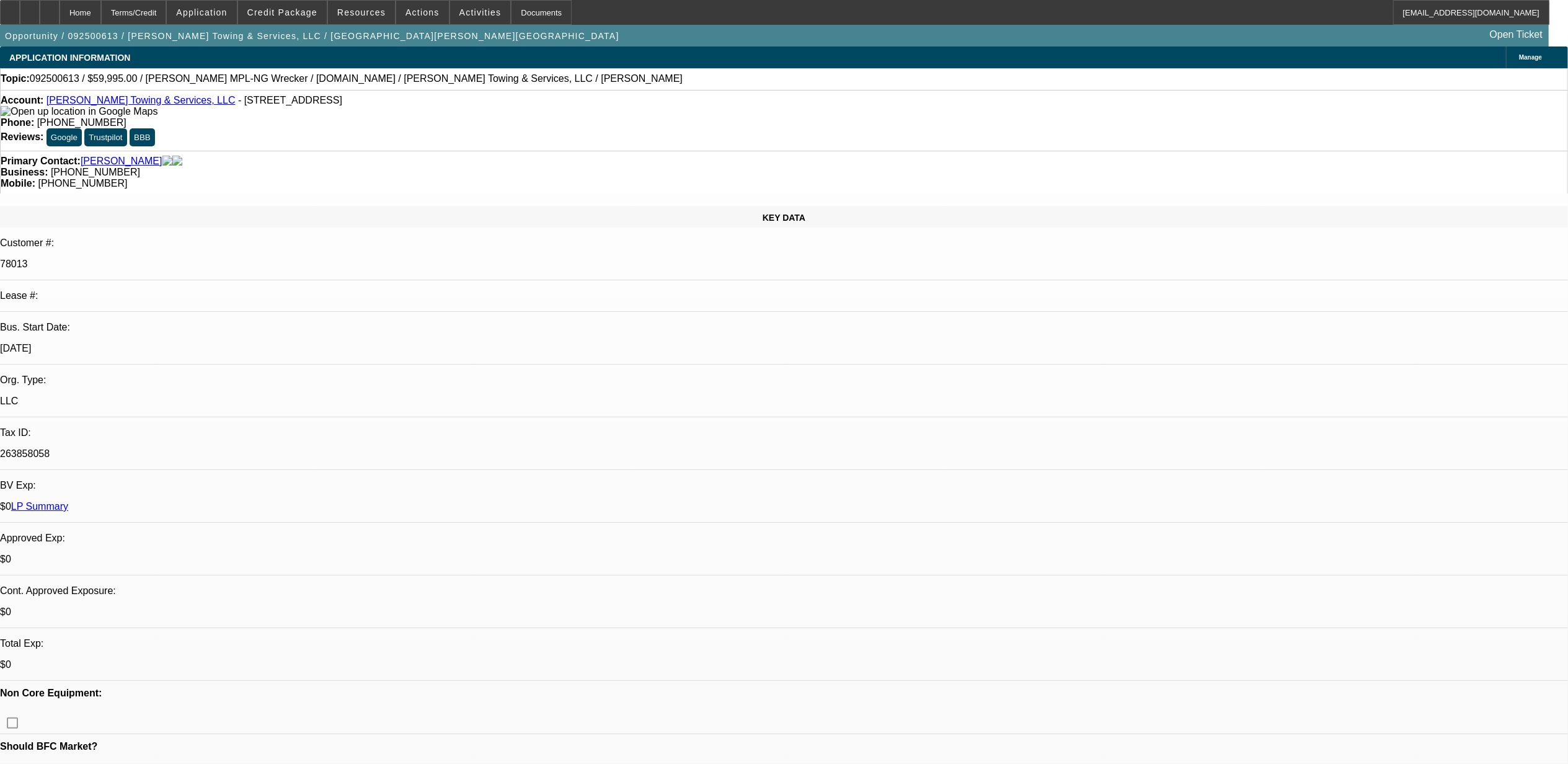
select select "0"
select select "2"
select select "0"
select select "2"
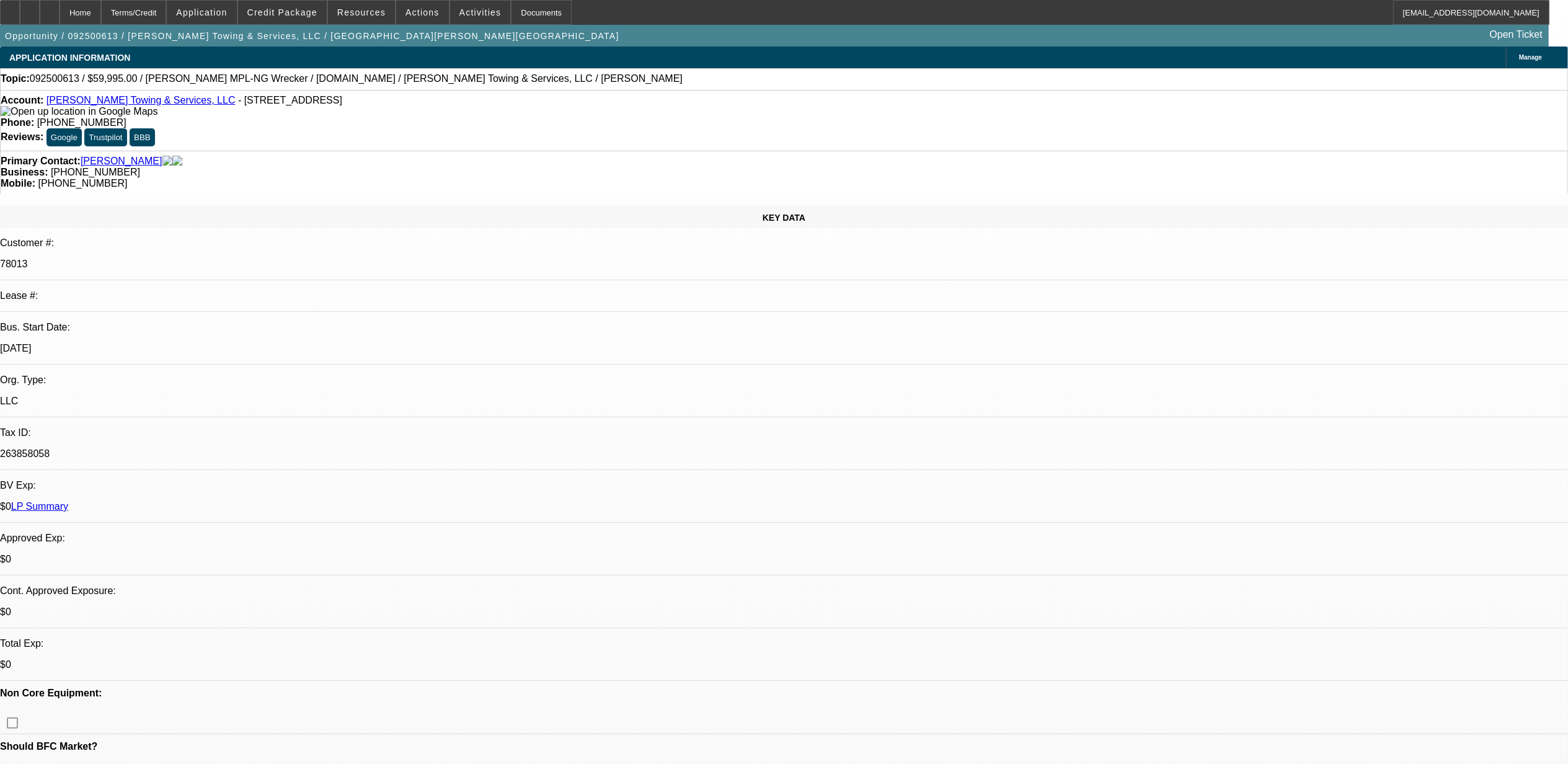
select select "0"
select select "1"
select select "2"
select select "6"
select select "1"
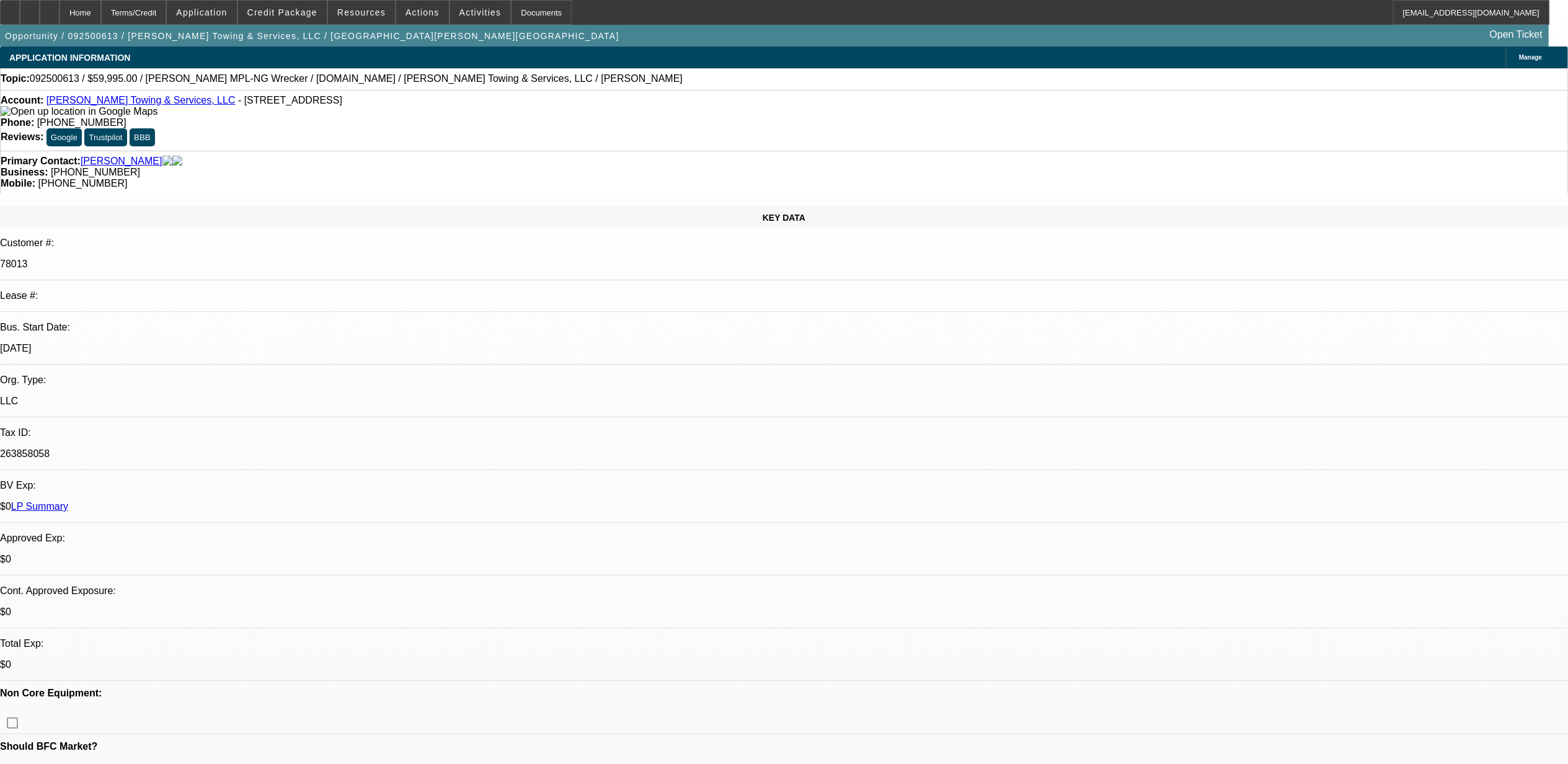
select select "2"
select select "6"
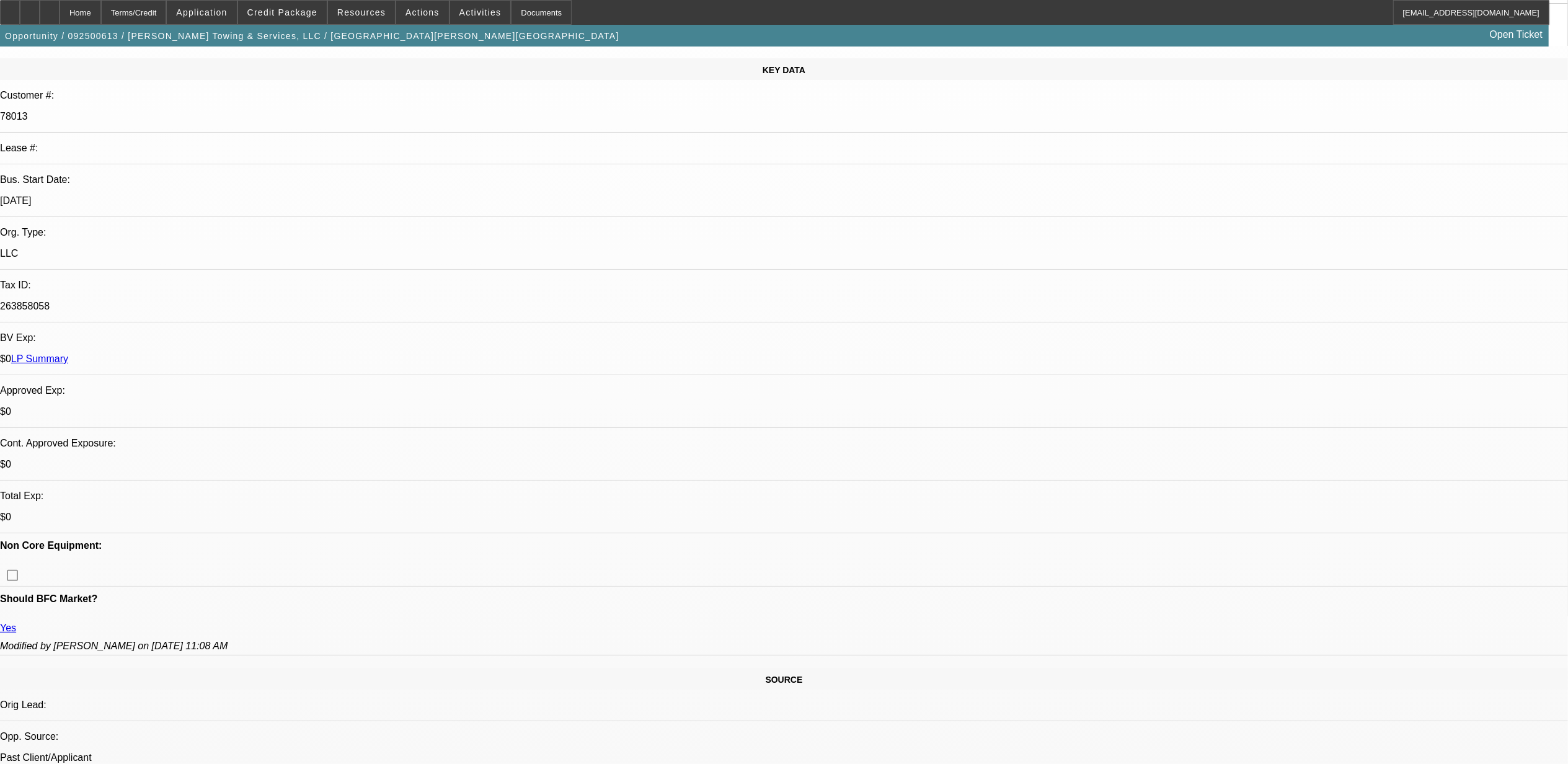
scroll to position [248, 0]
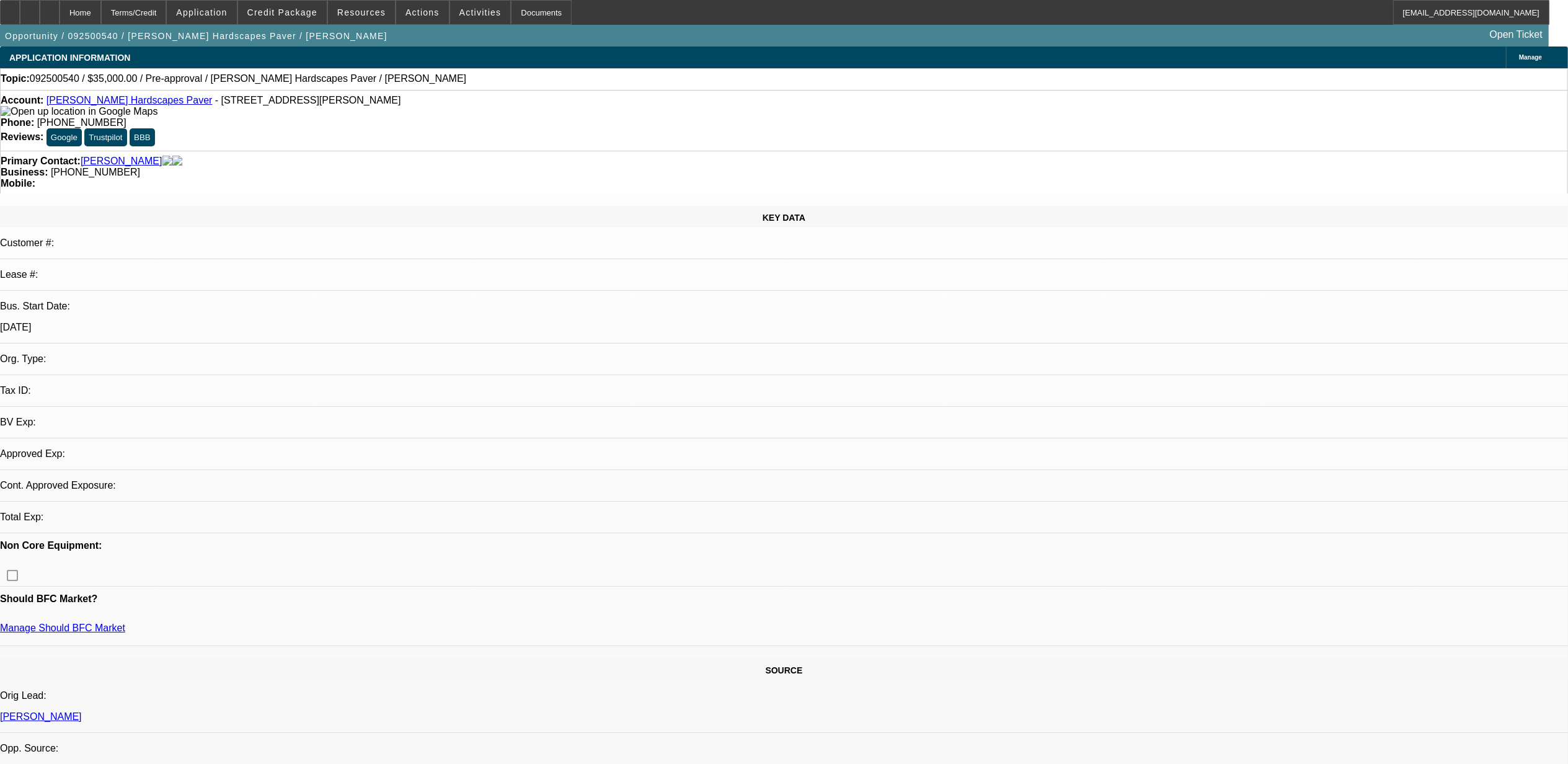
select select "0"
select select "2"
select select "0.1"
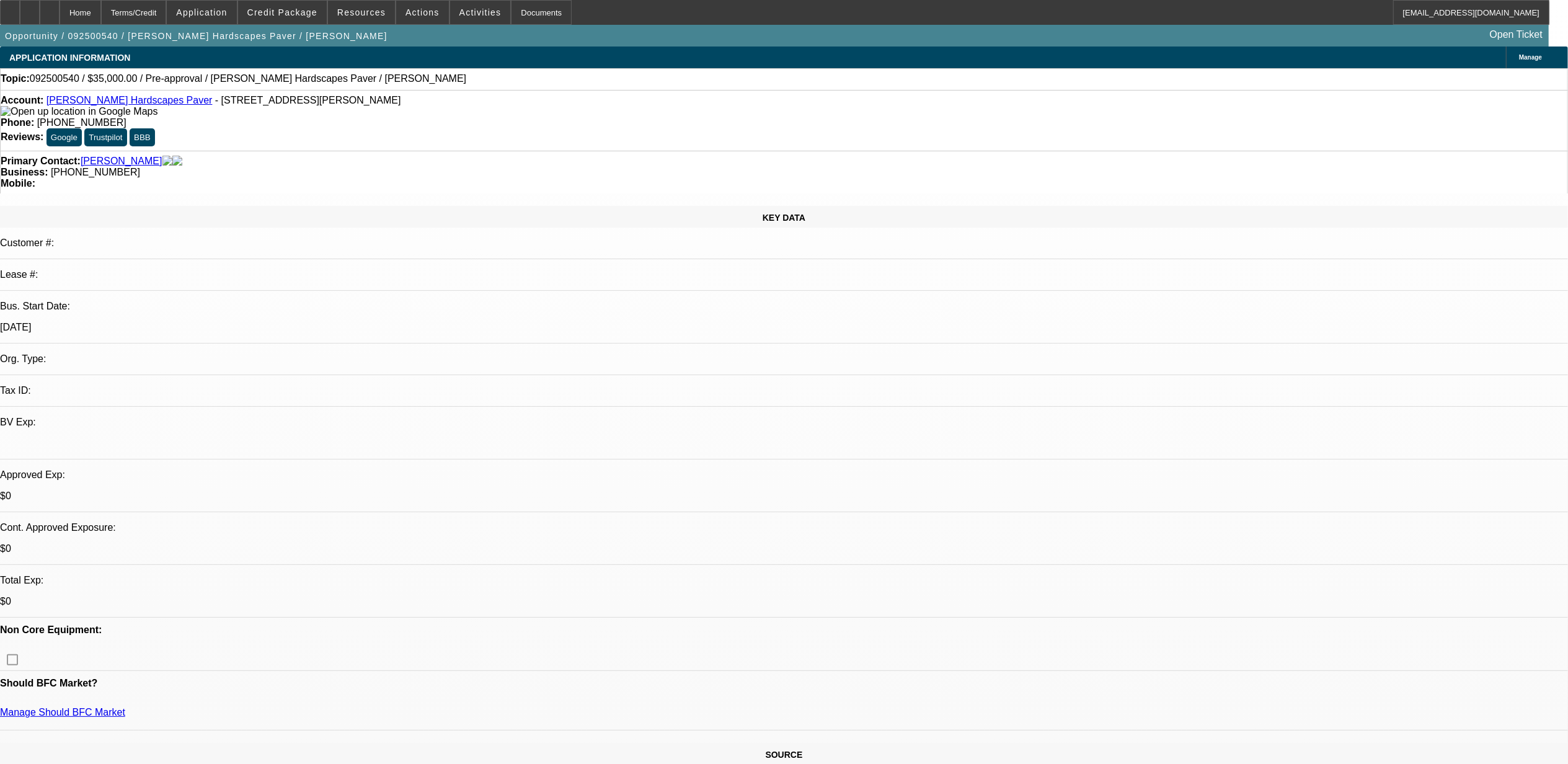
select select "1"
select select "2"
select select "4"
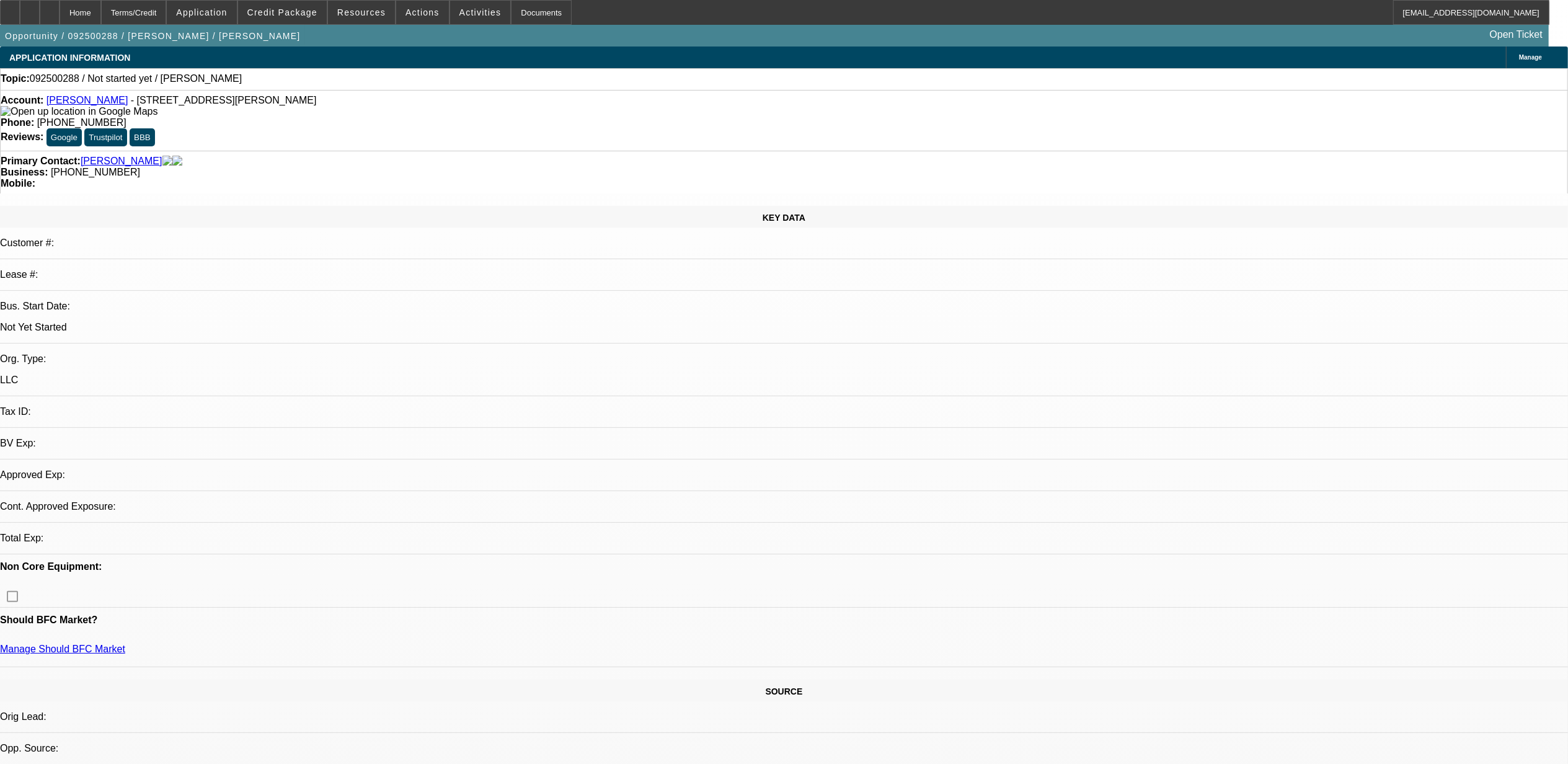
select select "0"
select select "2"
select select "0.1"
select select "1"
select select "2"
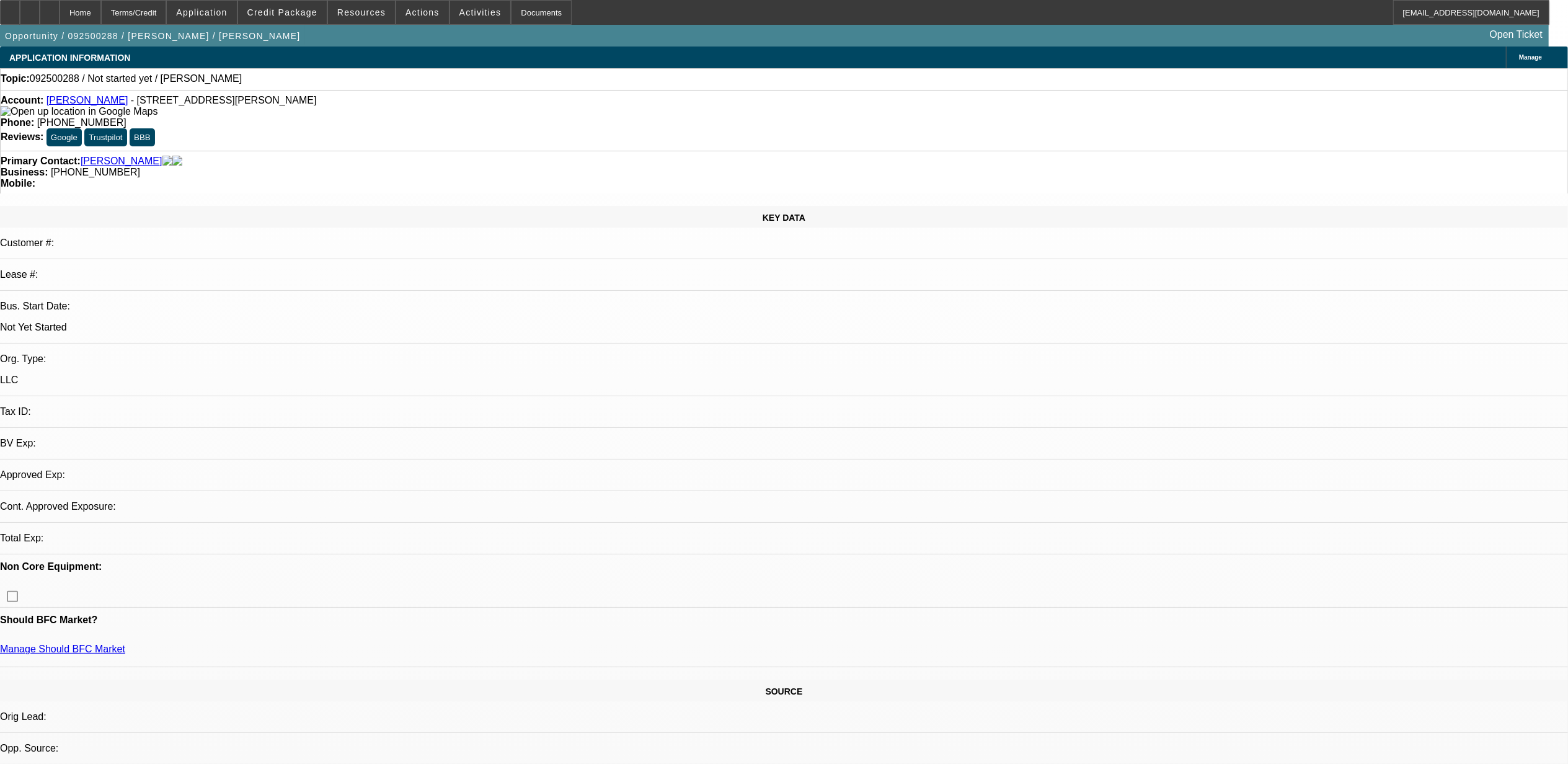
select select "4"
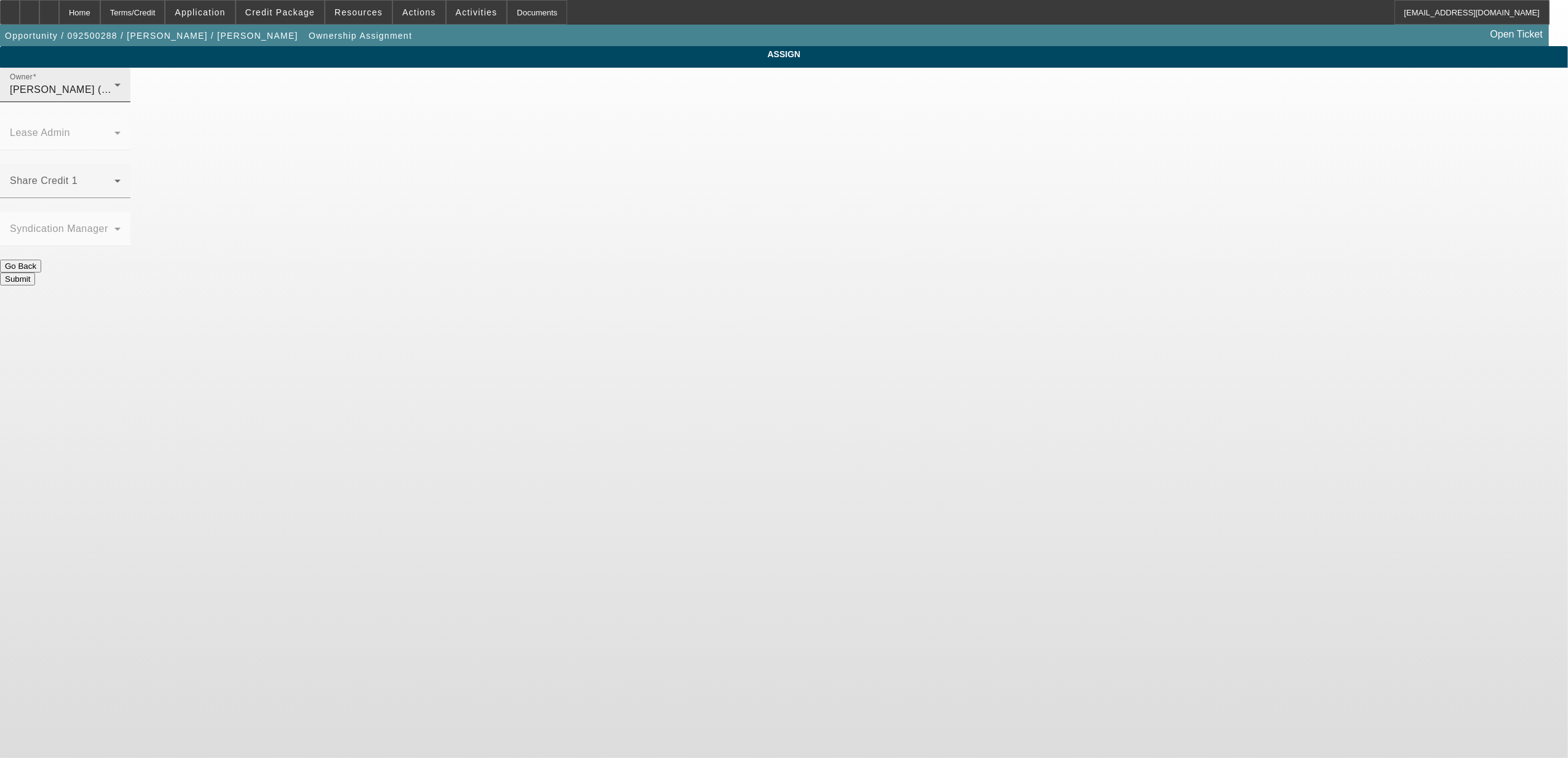
click at [120, 94] on div "Owner [PERSON_NAME] (Lvl 19)" at bounding box center [65, 85] width 111 height 35
click at [702, 216] on mat-option "[PERSON_NAME] (Lvl 2)" at bounding box center [695, 219] width 161 height 30
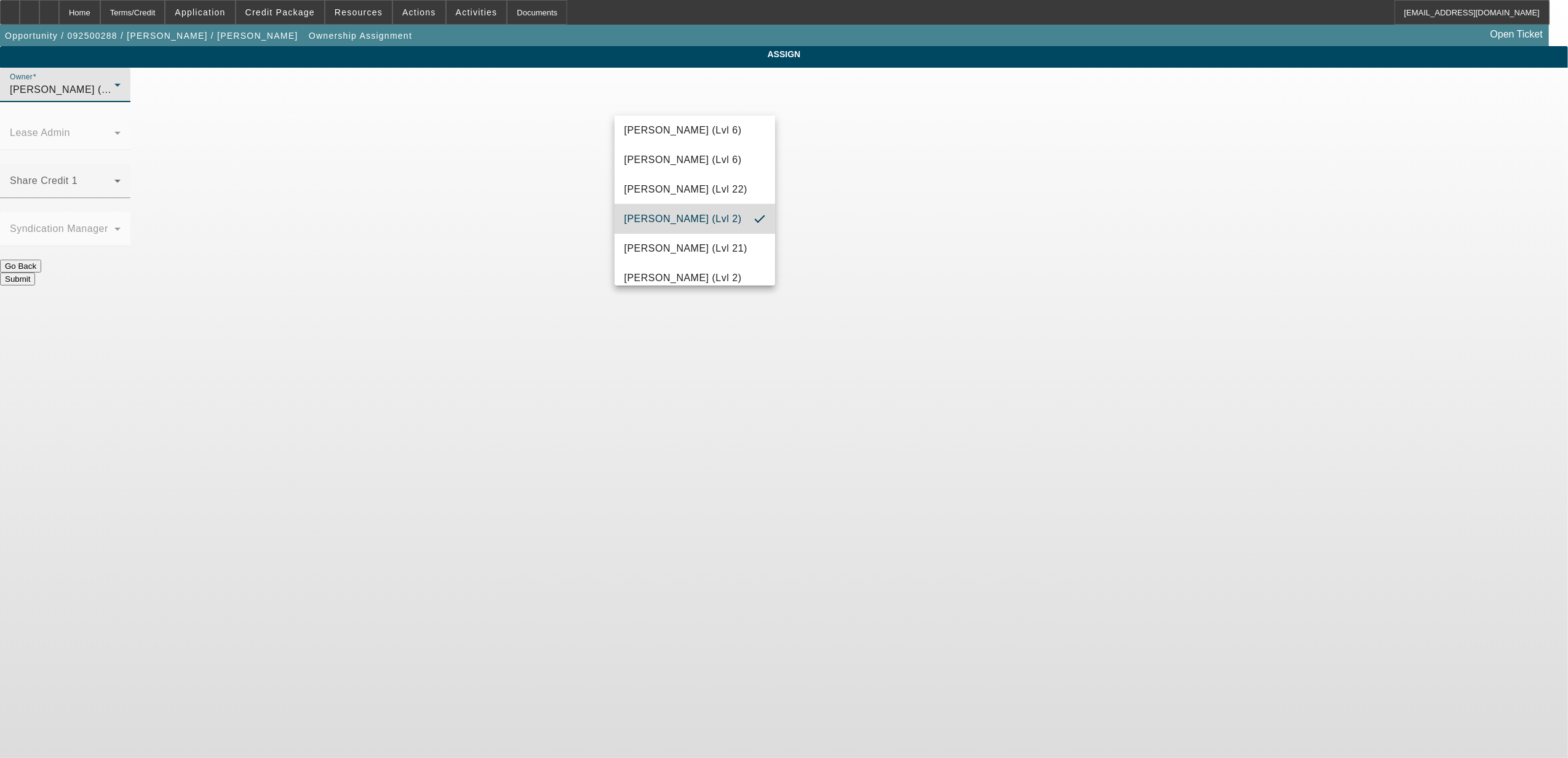
scroll to position [0, 0]
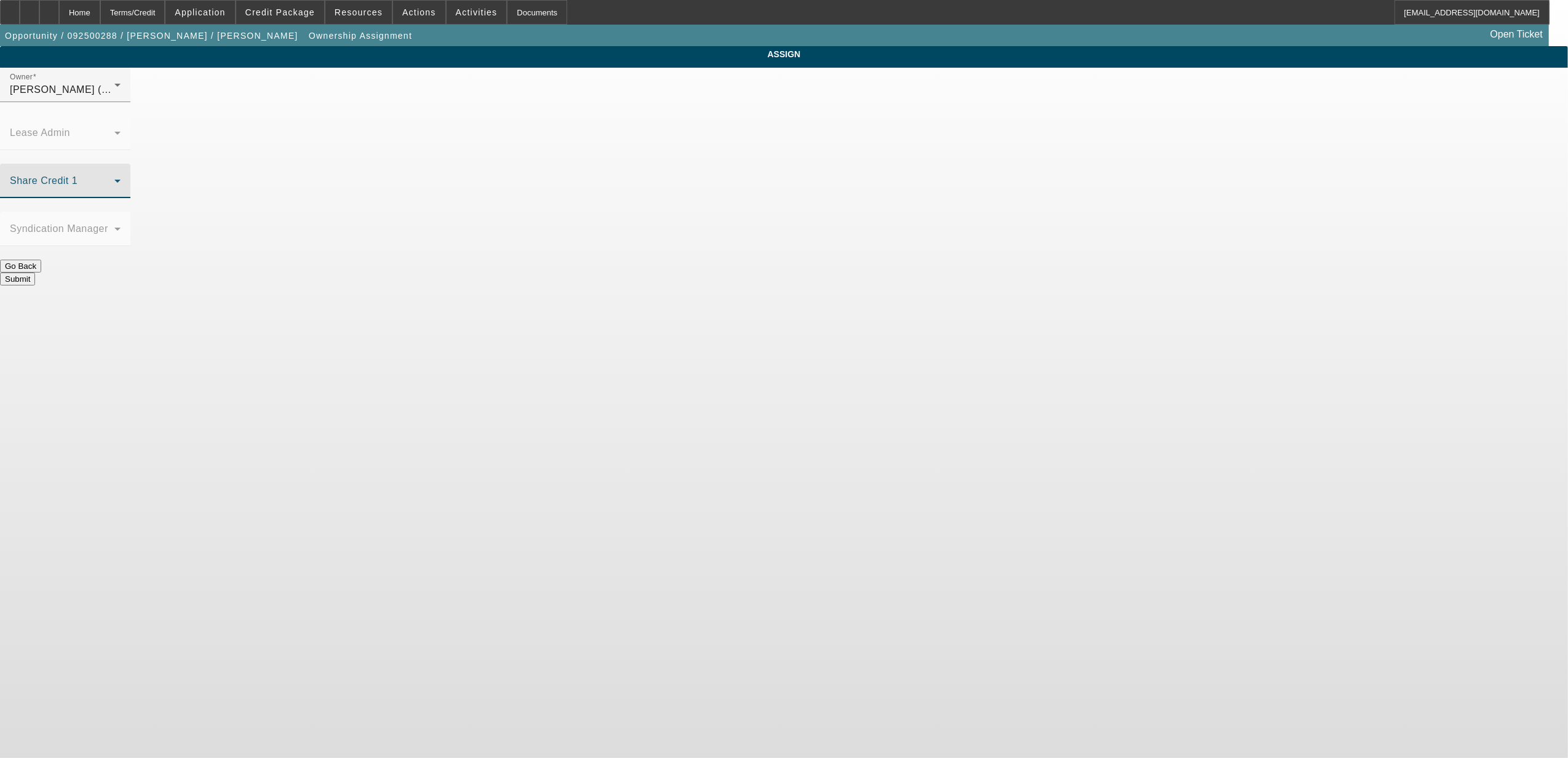
click at [115, 178] on span at bounding box center [62, 186] width 105 height 15
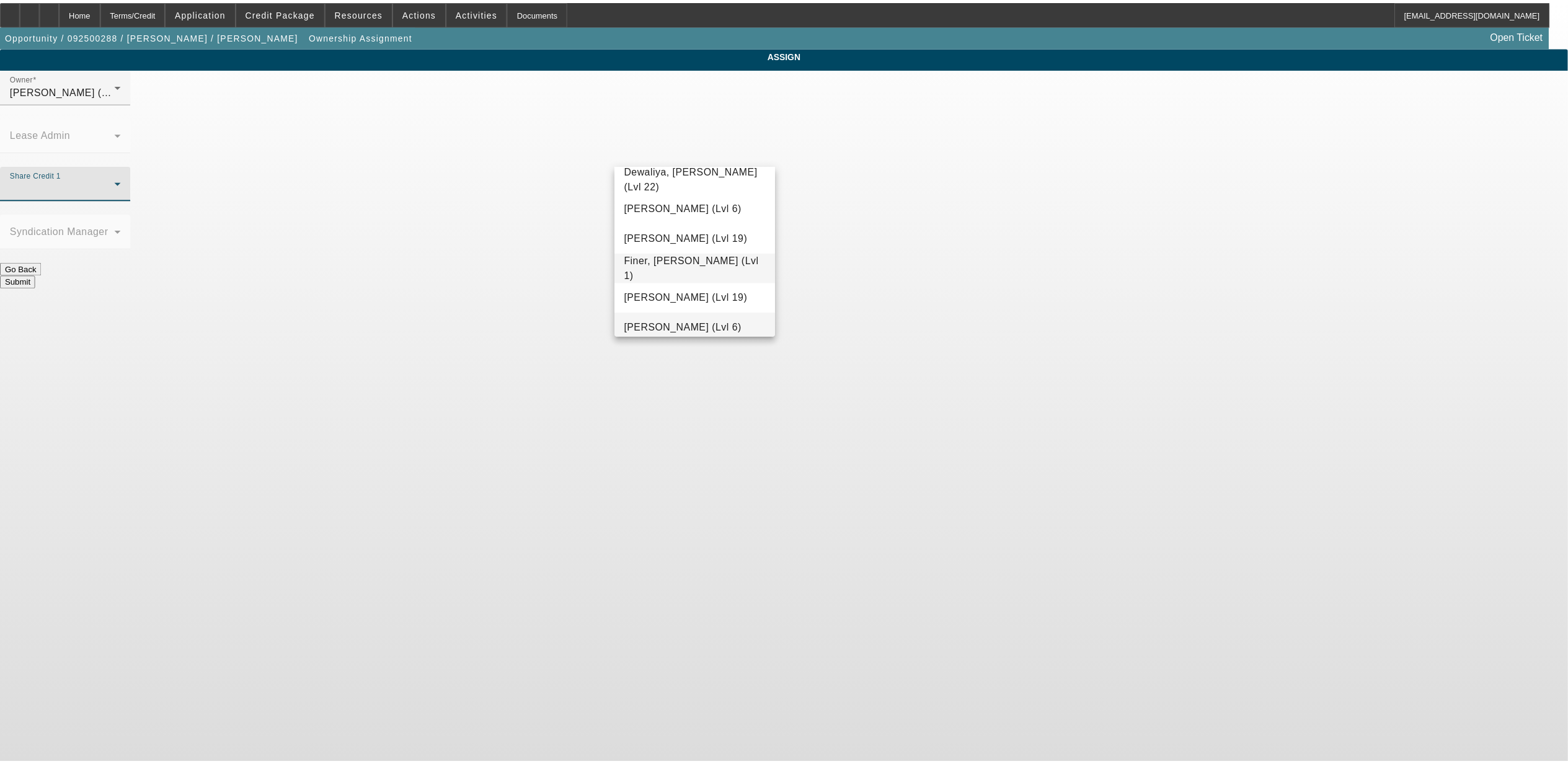
scroll to position [334, 0]
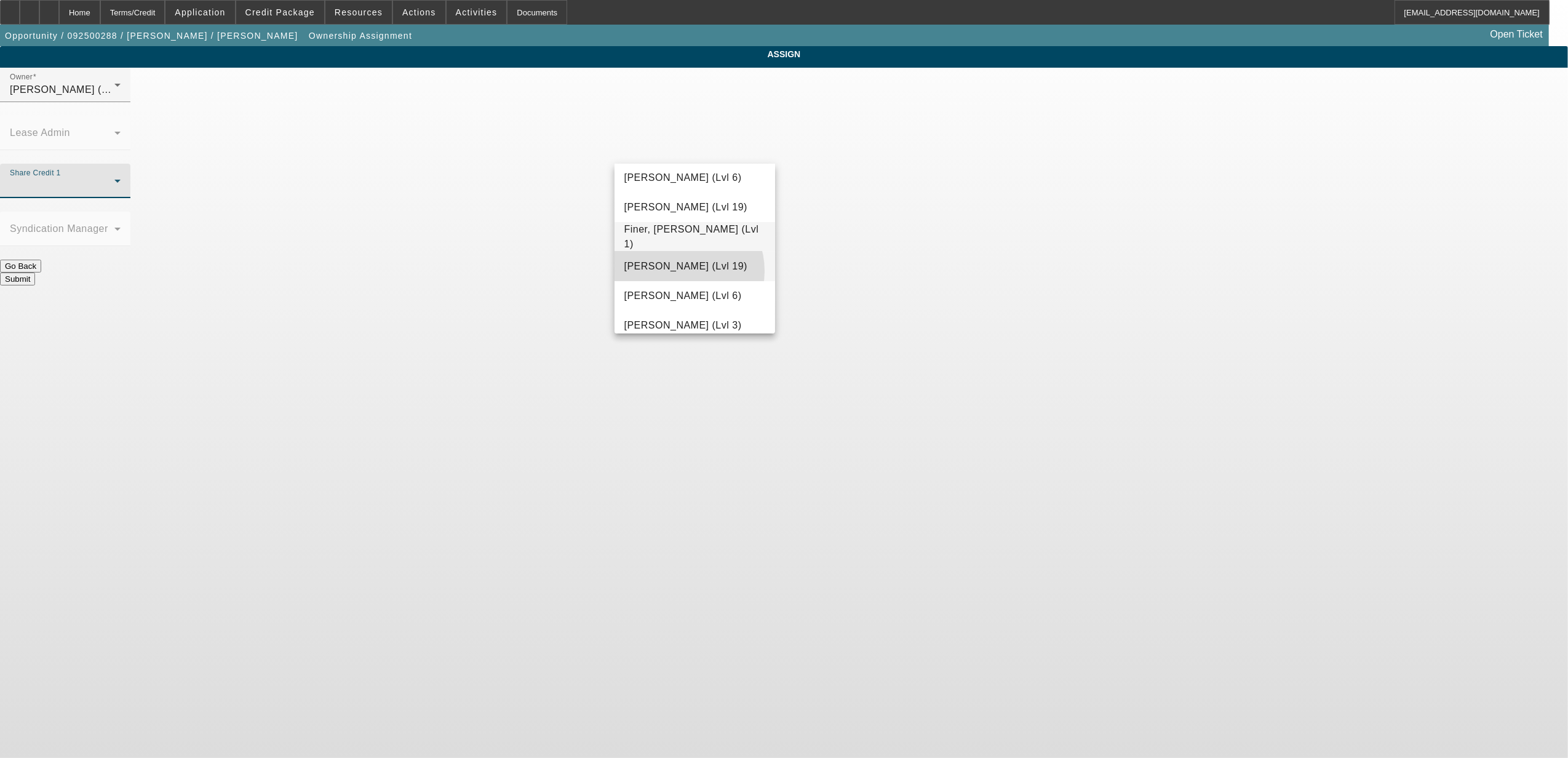
click at [682, 270] on span "[PERSON_NAME] (Lvl 19)" at bounding box center [686, 266] width 123 height 15
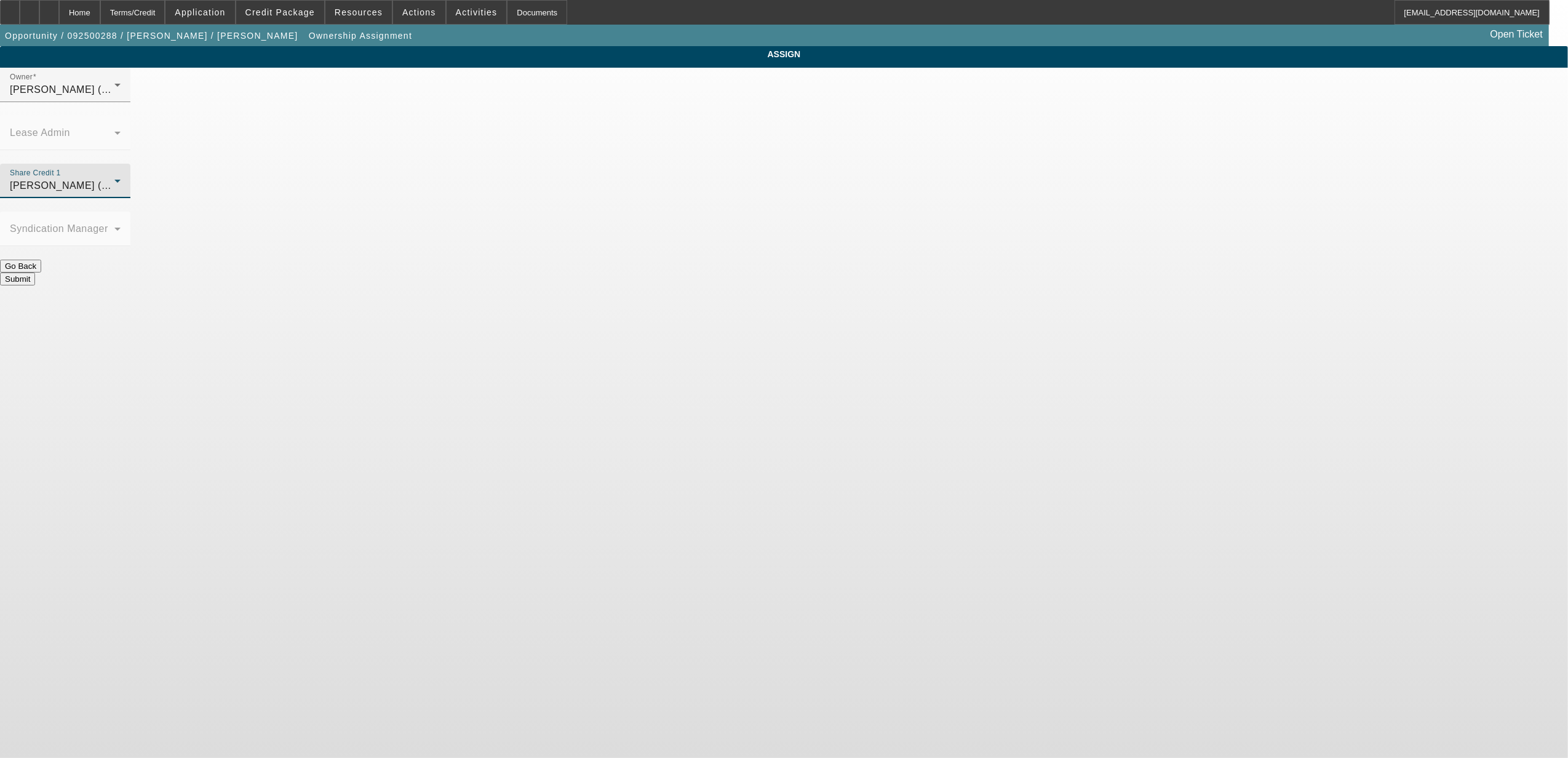
click at [35, 273] on button "Submit" at bounding box center [17, 279] width 35 height 13
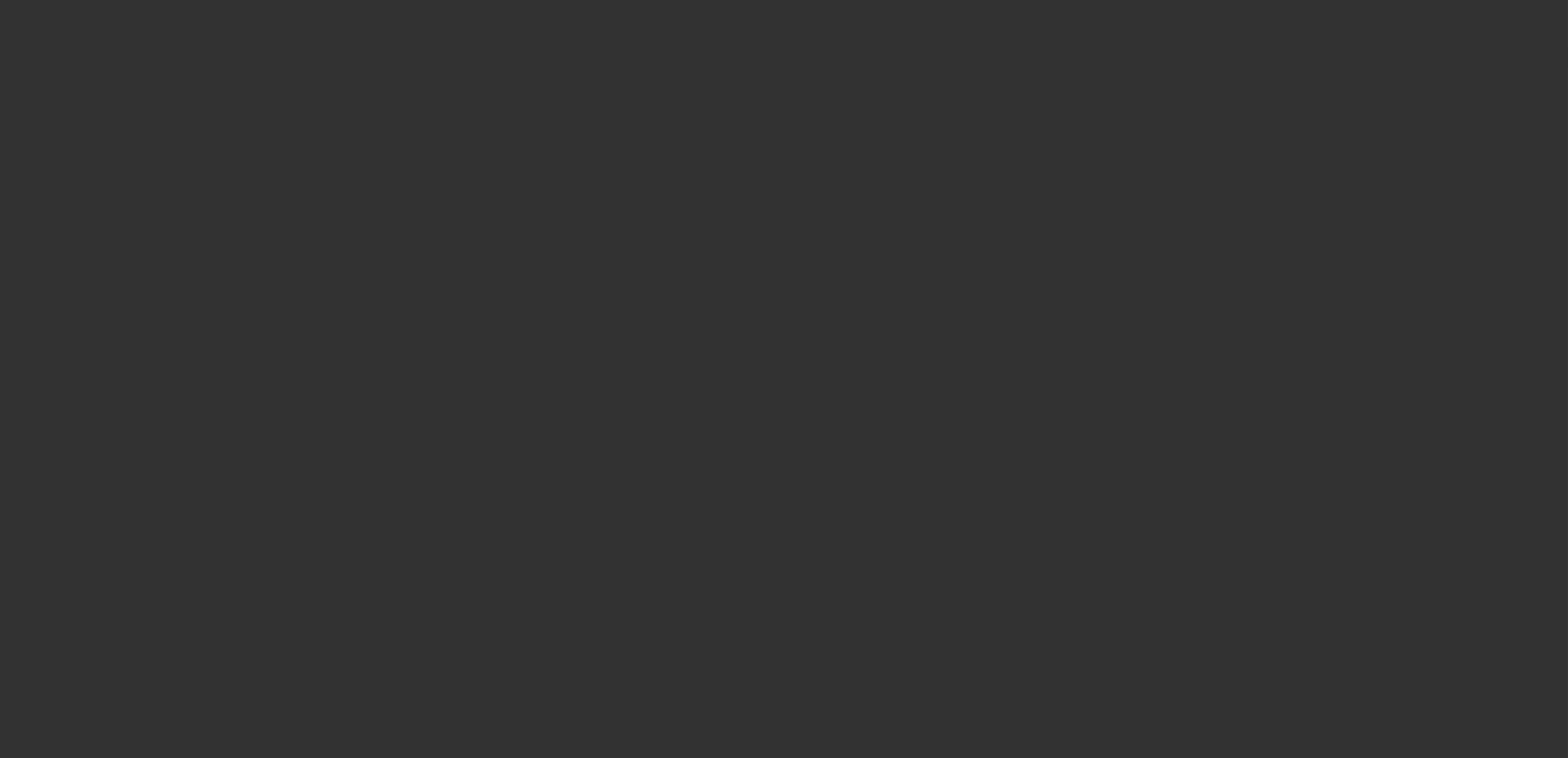
select select "0"
select select "2"
select select "0.1"
select select "4"
